Goal: Task Accomplishment & Management: Use online tool/utility

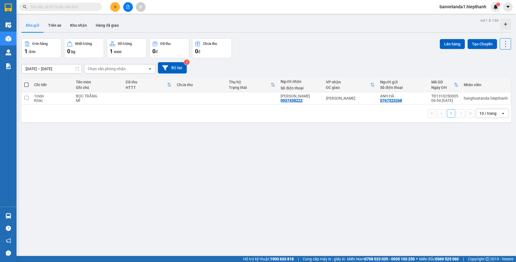
click at [54, 7] on input "text" at bounding box center [62, 7] width 65 height 6
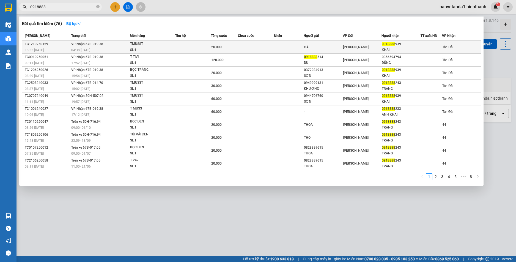
type input "0918888"
click at [167, 43] on div "TMUSST" at bounding box center [150, 44] width 41 height 6
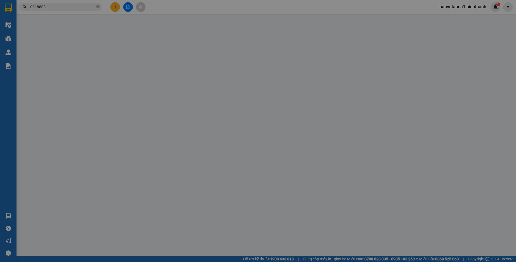
type input "HÀ"
type input "0918888939"
type input "KHAI"
type input "20.000"
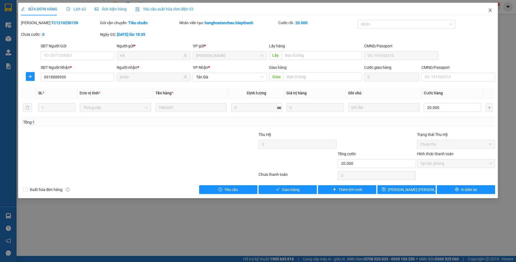
click at [490, 10] on icon "close" at bounding box center [490, 10] width 3 height 3
